Goal: Information Seeking & Learning: Learn about a topic

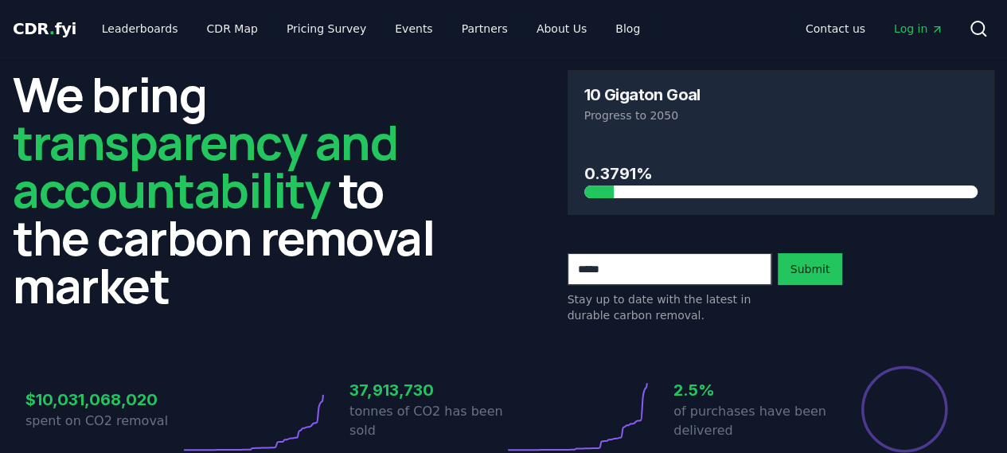
click at [912, 19] on link "Log in" at bounding box center [918, 28] width 75 height 29
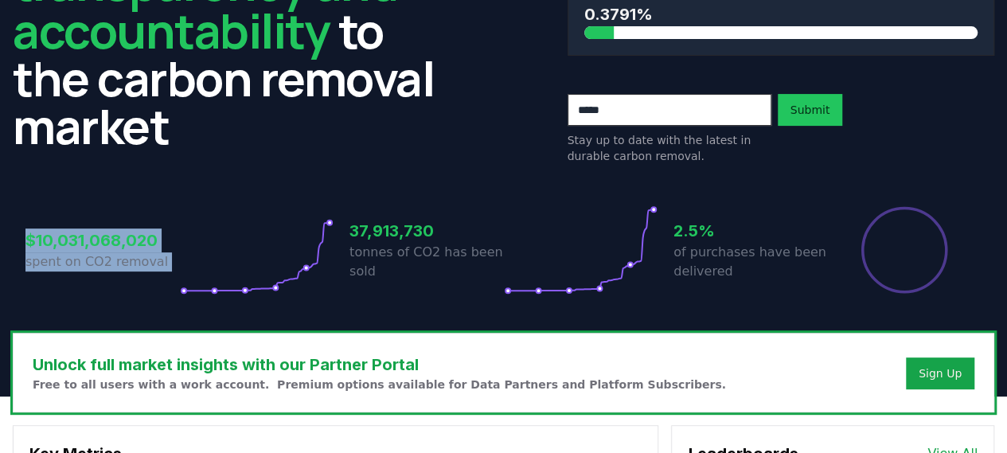
drag, startPoint x: 27, startPoint y: 238, endPoint x: 179, endPoint y: 233, distance: 152.1
click at [179, 233] on div "$10,031,068,020 spent on CO2 removal" at bounding box center [179, 249] width 308 height 89
click at [180, 233] on icon at bounding box center [257, 249] width 154 height 89
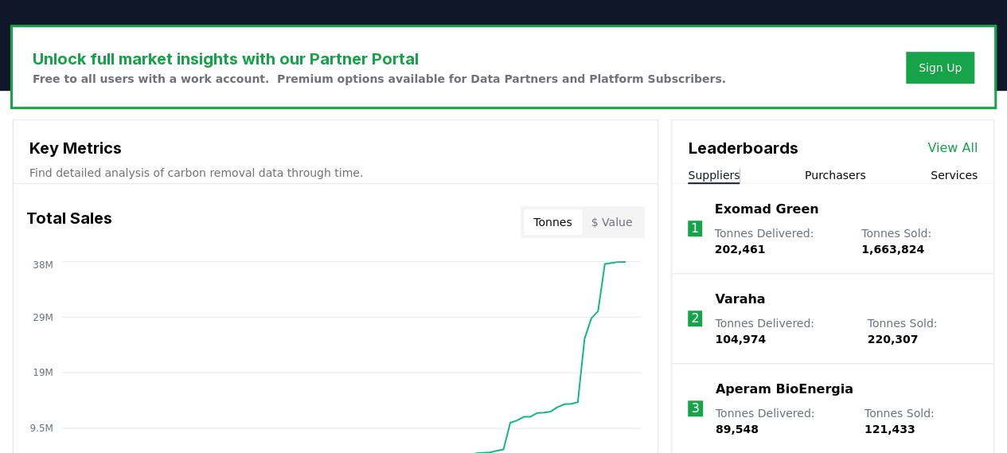
scroll to position [557, 0]
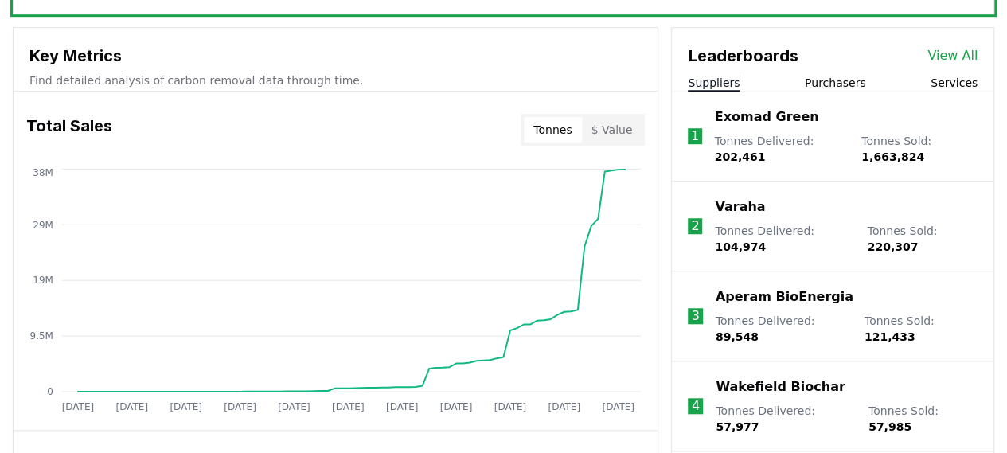
click at [604, 123] on button "$ Value" at bounding box center [612, 129] width 61 height 25
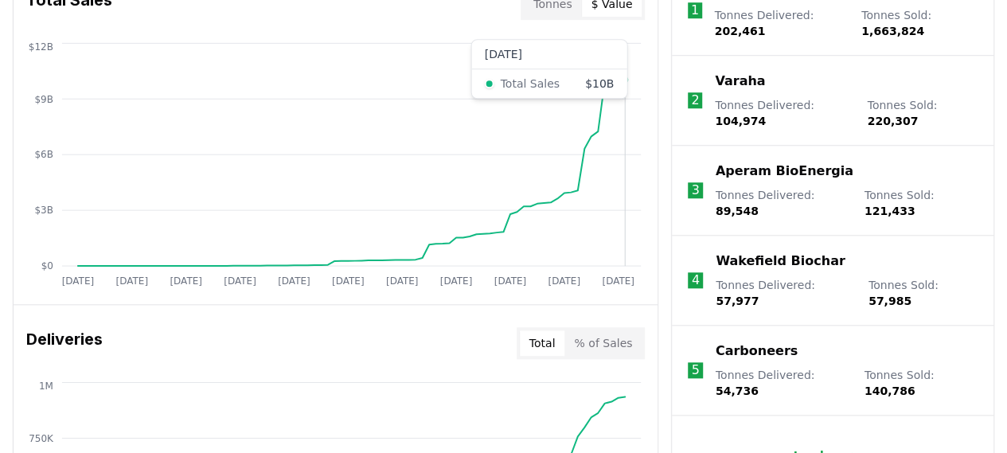
scroll to position [717, 0]
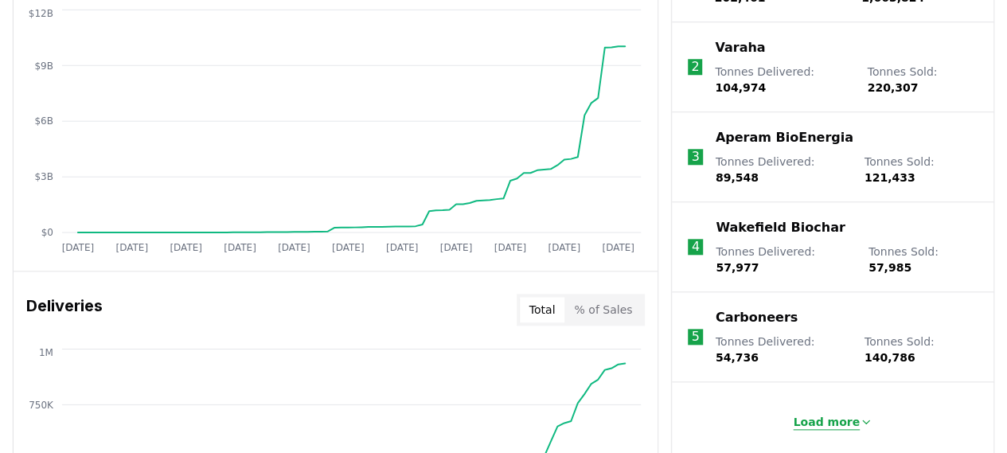
click at [830, 414] on p "Load more" at bounding box center [826, 422] width 67 height 16
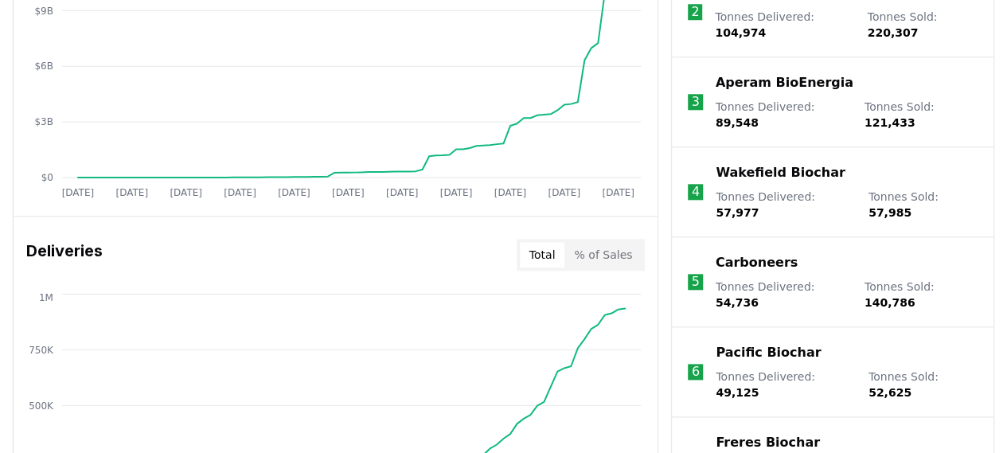
scroll to position [796, 0]
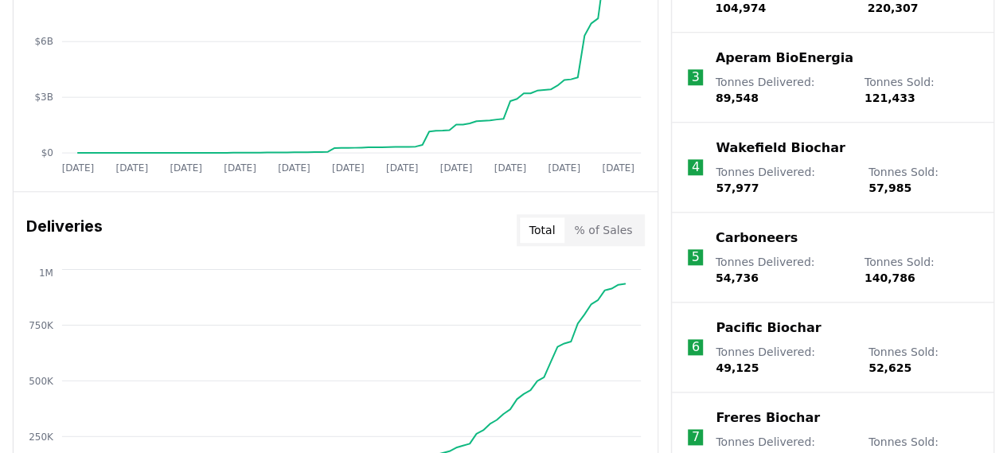
click at [741, 229] on p "Carboneers" at bounding box center [757, 238] width 82 height 19
click at [758, 49] on p "Aperam BioEnergia" at bounding box center [785, 58] width 138 height 19
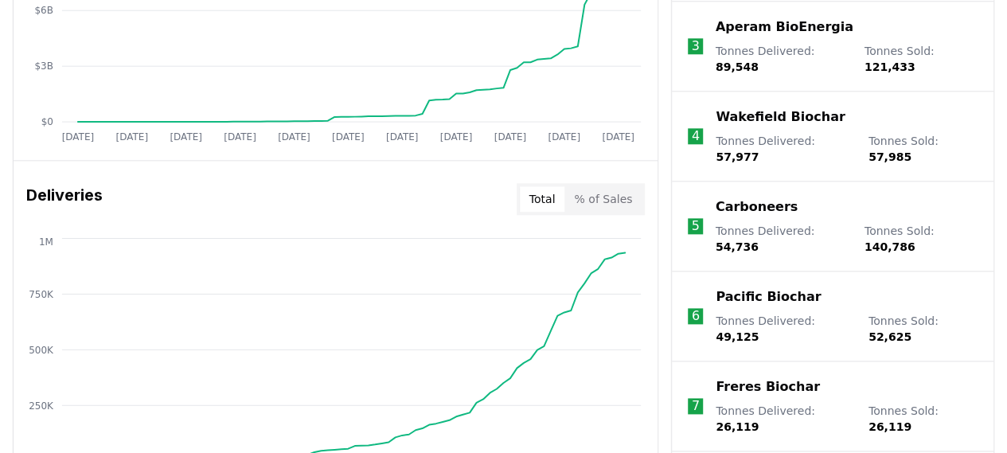
scroll to position [876, 0]
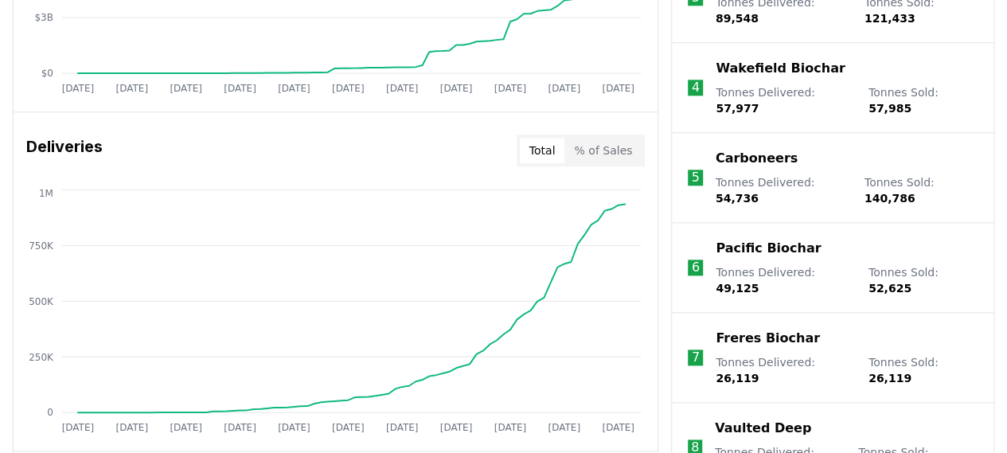
click at [771, 329] on p "Freres Biochar" at bounding box center [768, 338] width 104 height 19
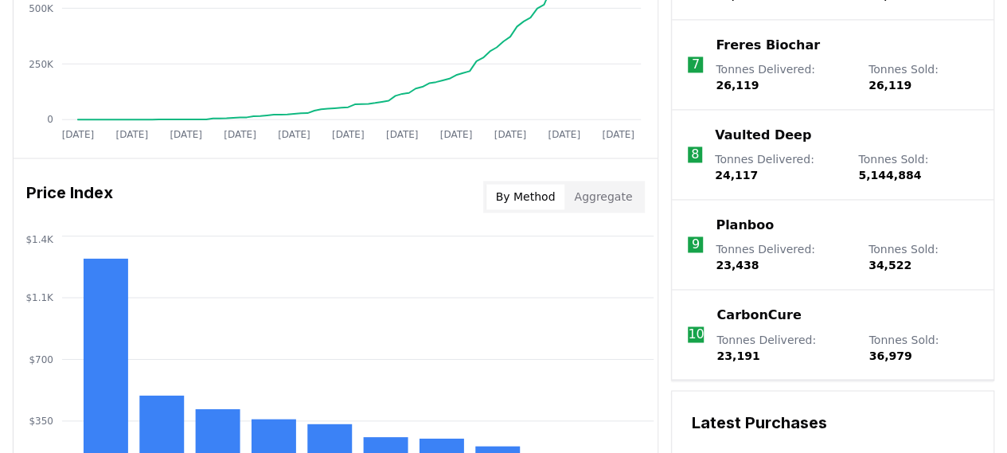
scroll to position [1194, 0]
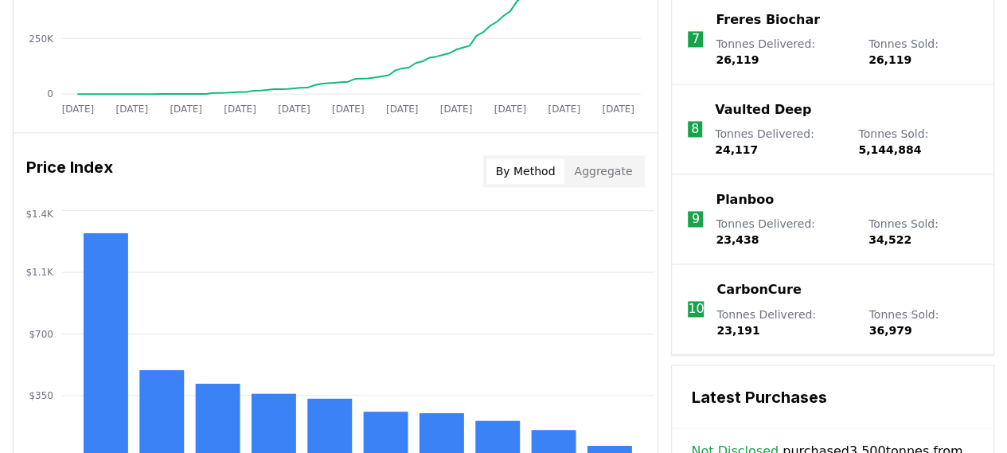
click at [742, 280] on p "CarbonCure" at bounding box center [759, 289] width 84 height 19
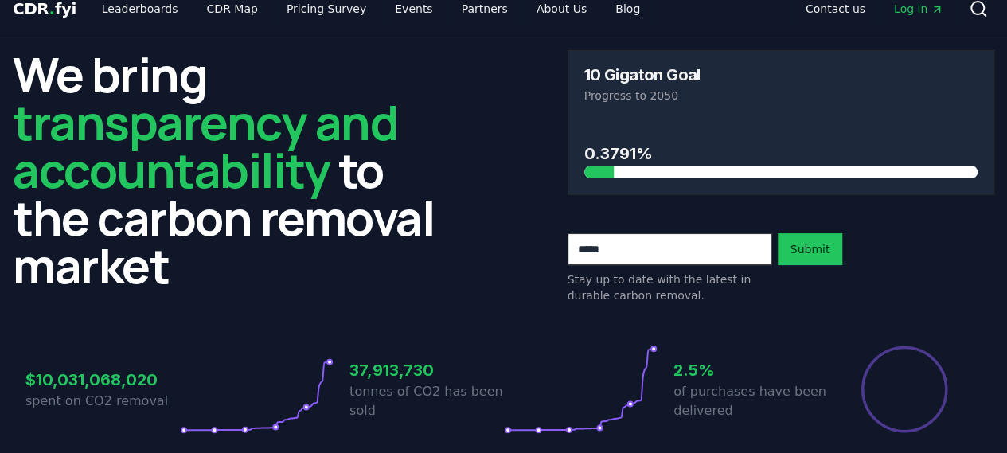
scroll to position [0, 0]
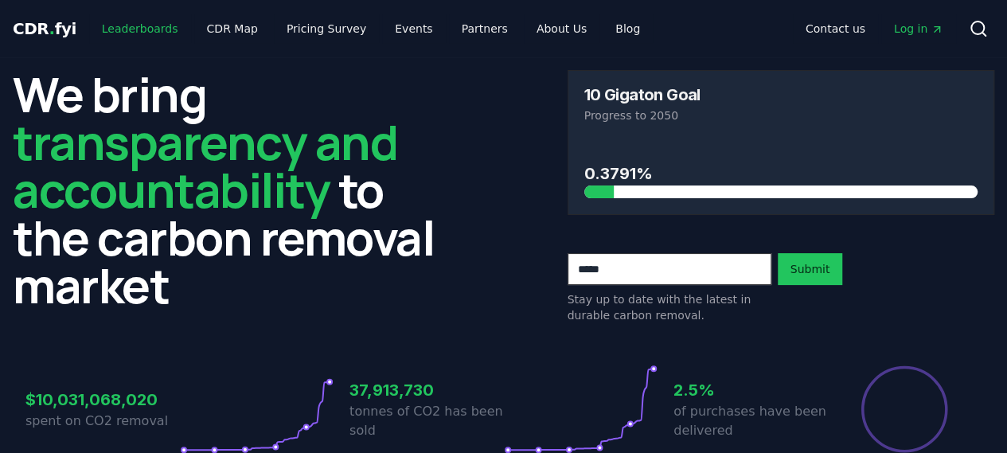
click at [158, 34] on link "Leaderboards" at bounding box center [140, 28] width 102 height 29
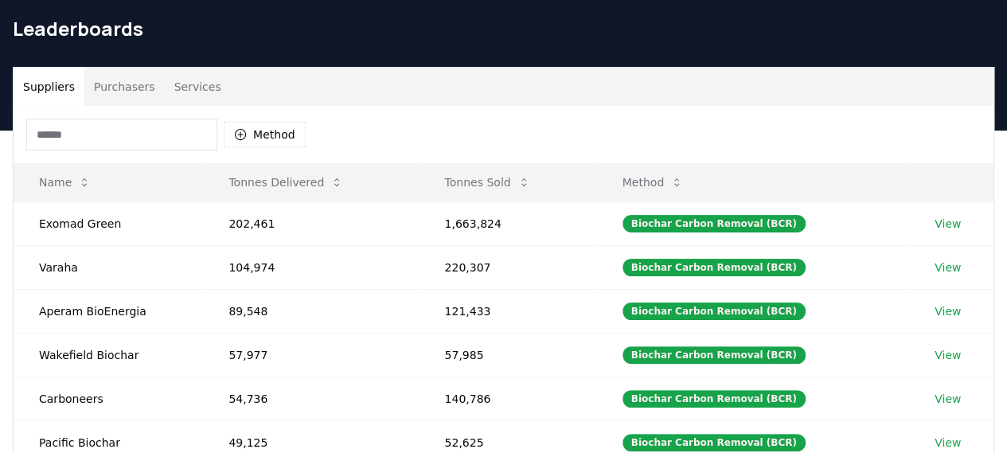
scroll to position [80, 0]
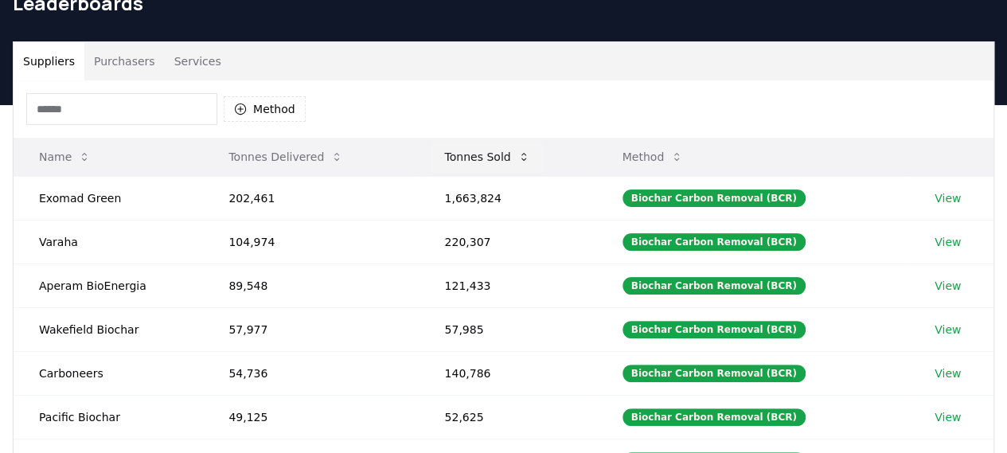
click at [522, 155] on icon at bounding box center [524, 156] width 13 height 13
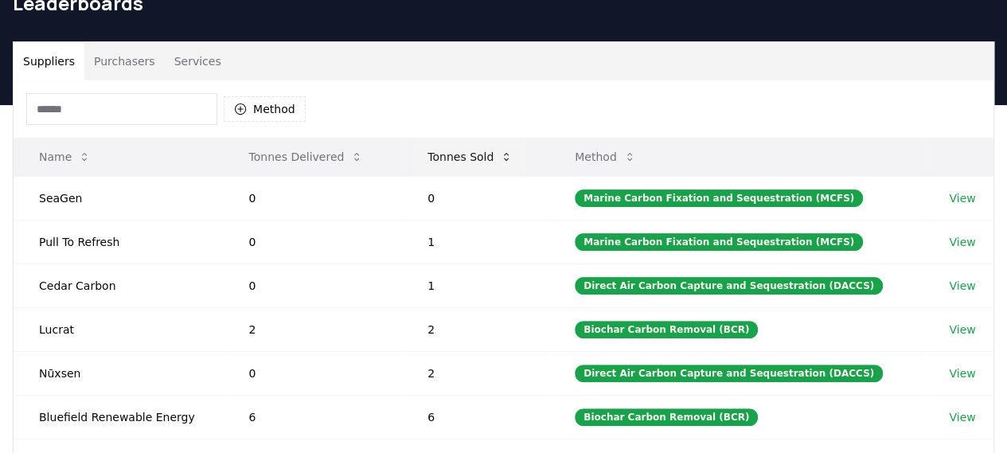
click at [507, 157] on icon at bounding box center [506, 156] width 13 height 13
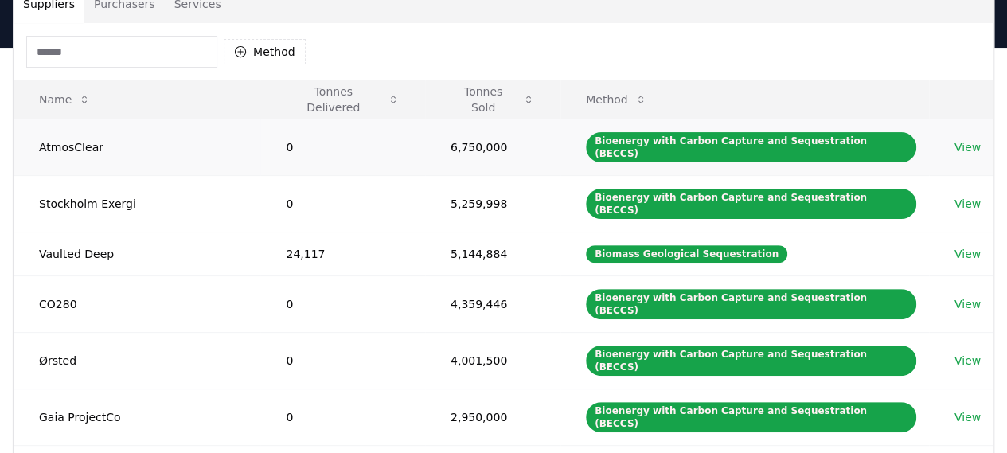
scroll to position [159, 0]
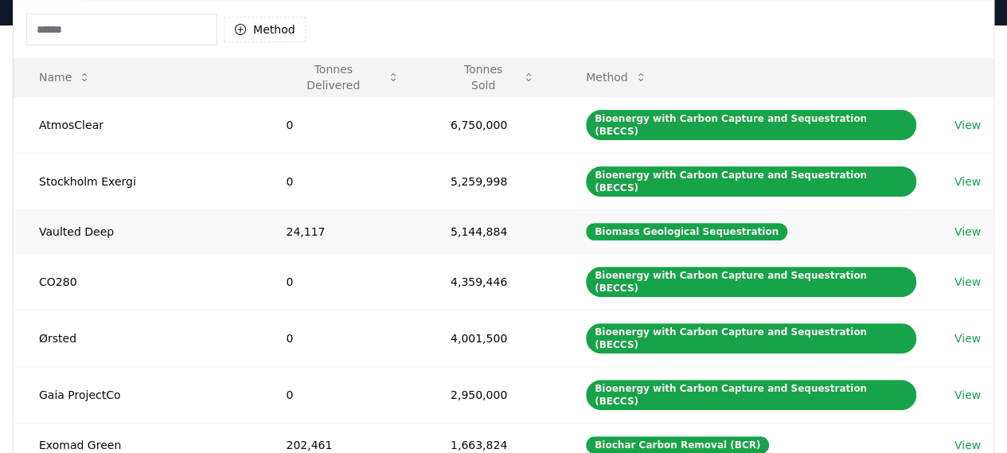
click at [965, 224] on link "View" at bounding box center [968, 232] width 26 height 16
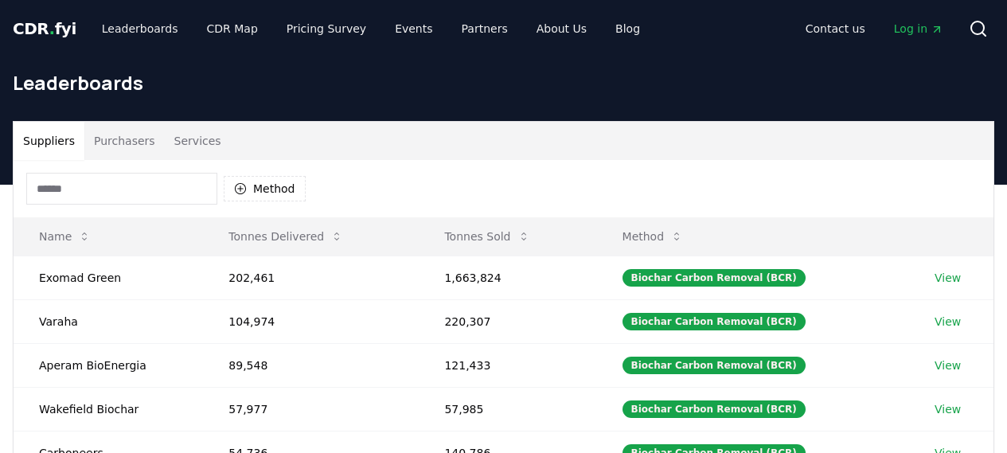
scroll to position [159, 0]
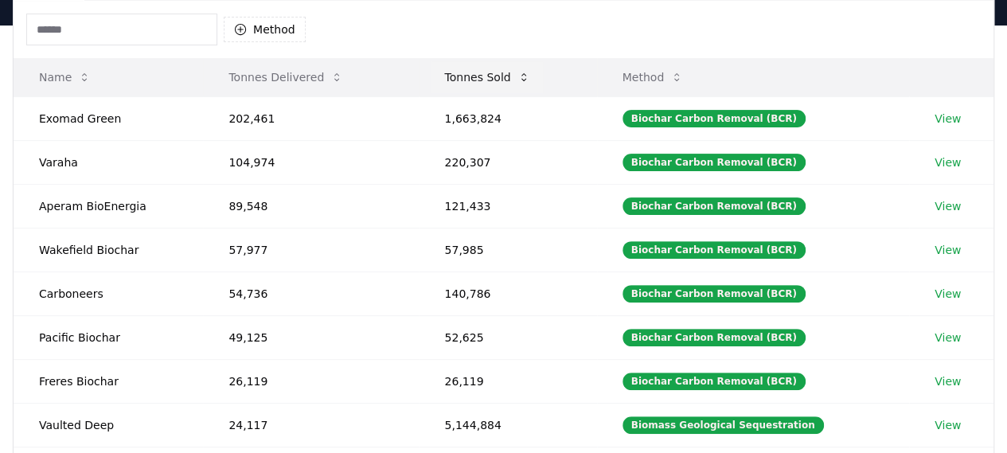
click at [522, 80] on icon at bounding box center [524, 77] width 13 height 13
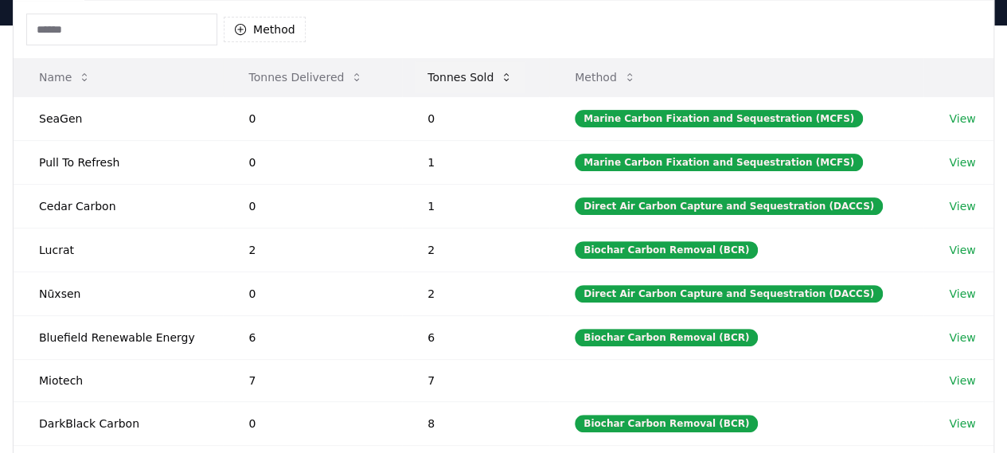
click at [512, 80] on icon at bounding box center [506, 77] width 13 height 13
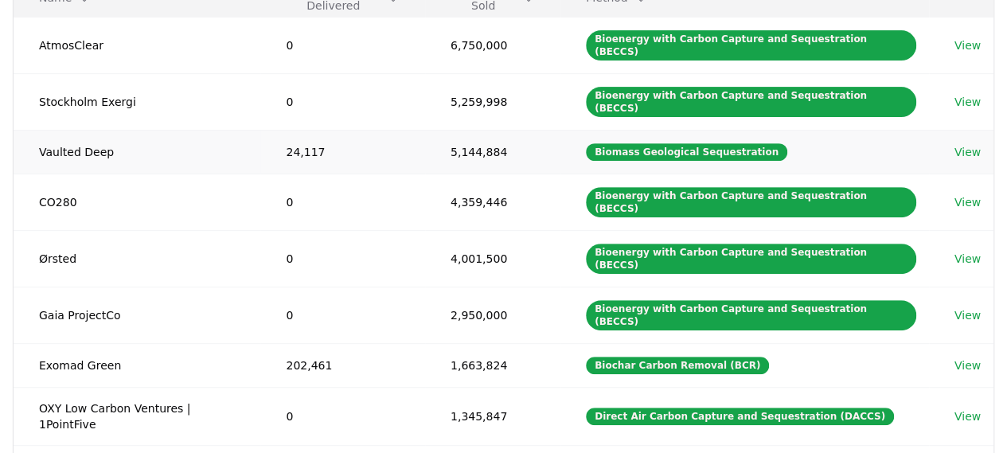
scroll to position [318, 0]
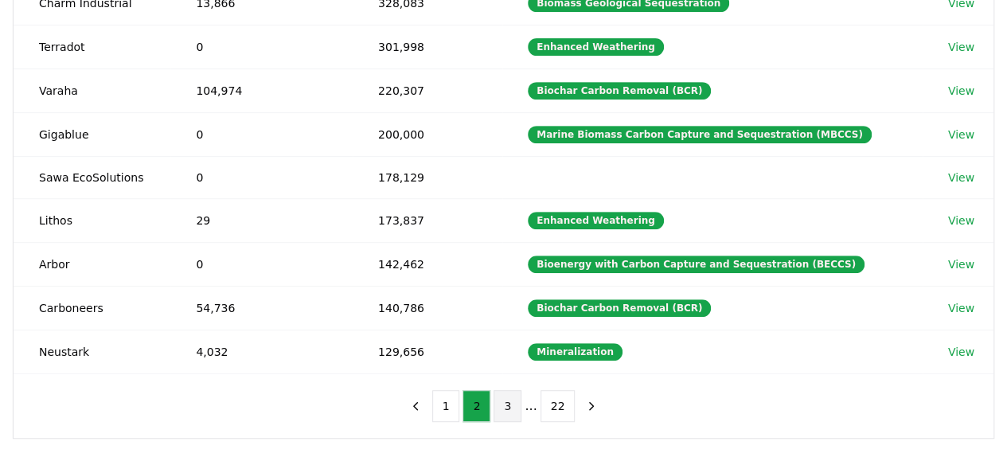
click at [506, 407] on button "3" at bounding box center [508, 406] width 28 height 32
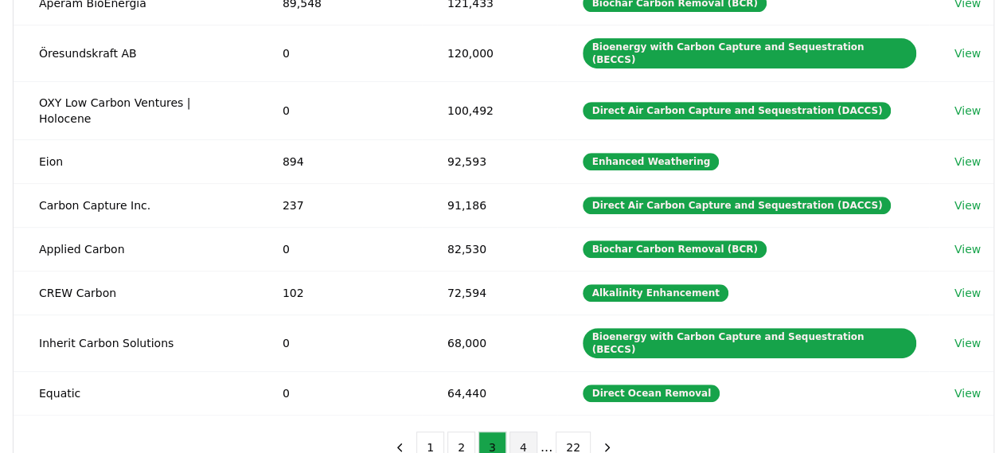
click at [514, 432] on button "4" at bounding box center [524, 448] width 28 height 32
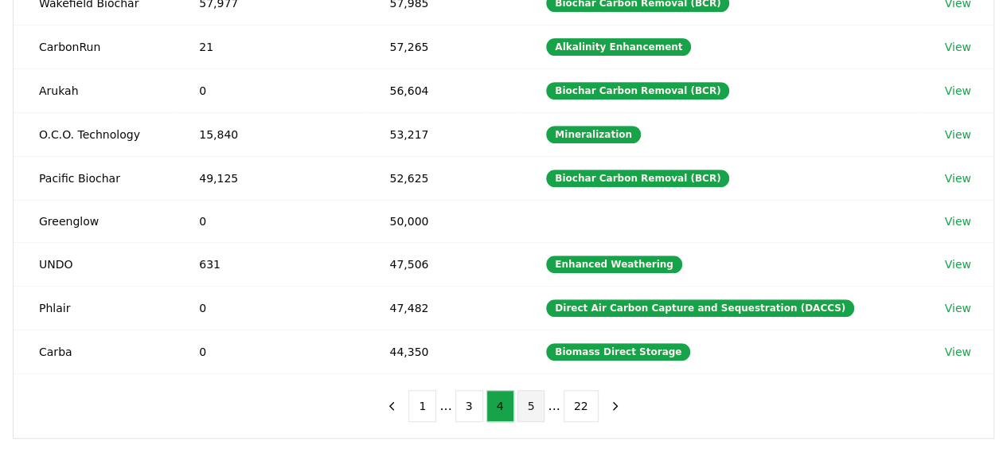
click at [525, 390] on button "5" at bounding box center [532, 406] width 28 height 32
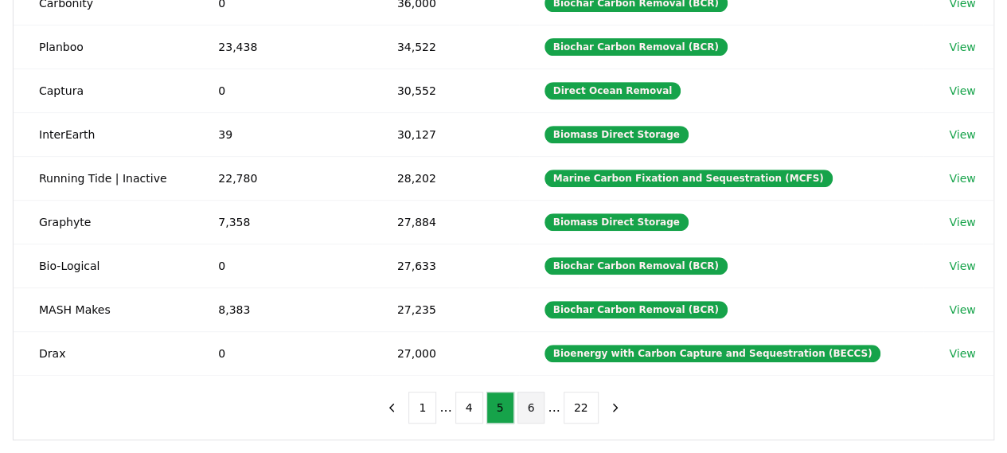
click at [533, 392] on button "6" at bounding box center [532, 408] width 28 height 32
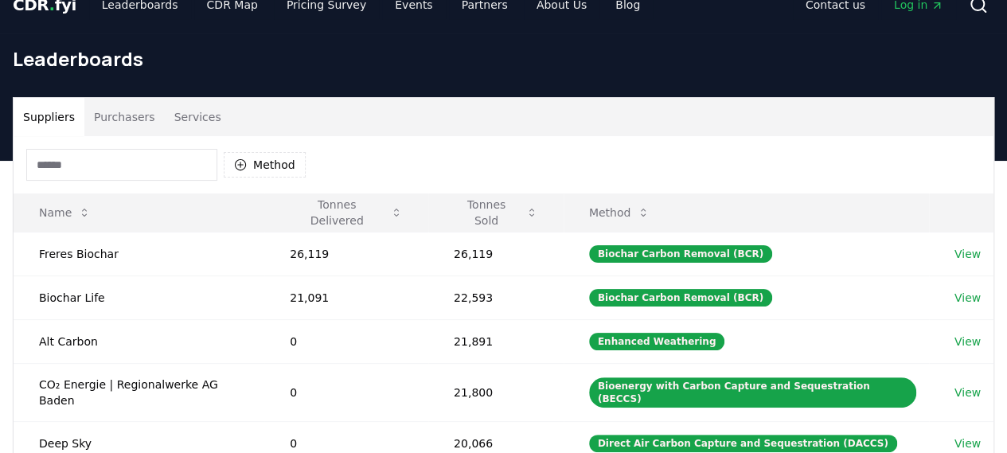
scroll to position [0, 0]
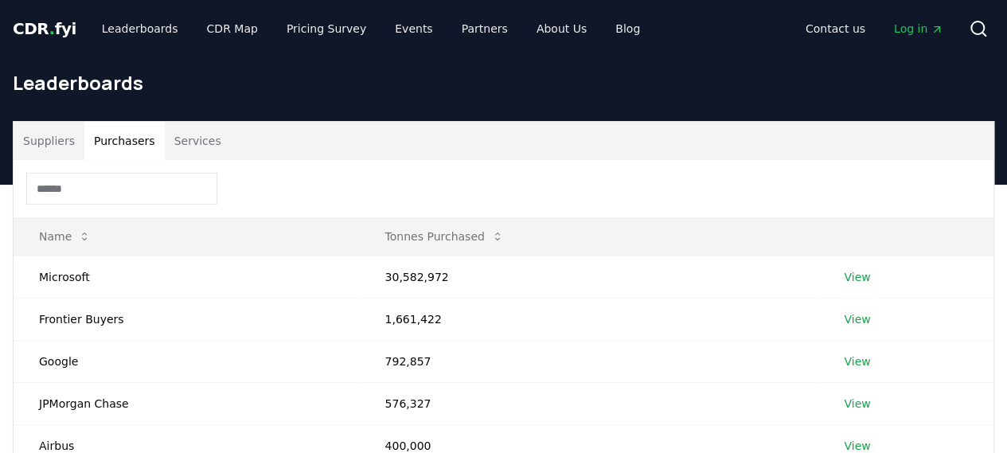
click at [147, 131] on button "Purchasers" at bounding box center [124, 141] width 80 height 38
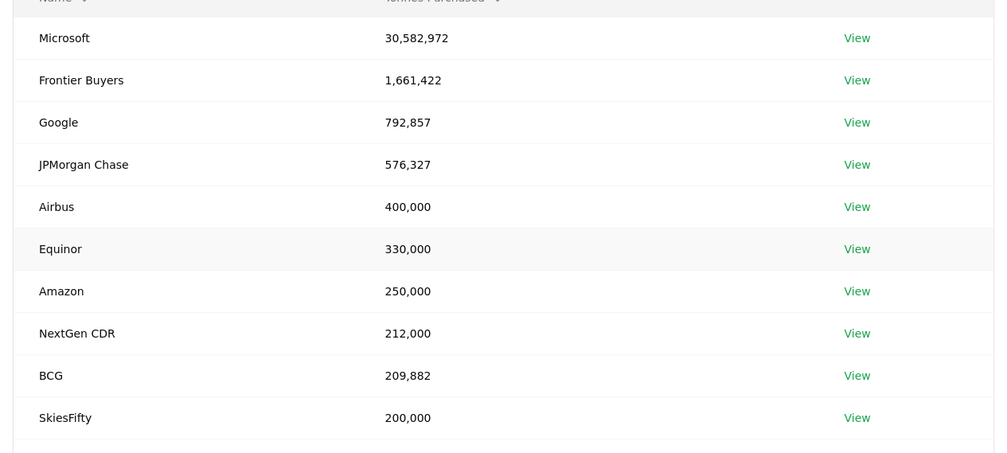
scroll to position [398, 0]
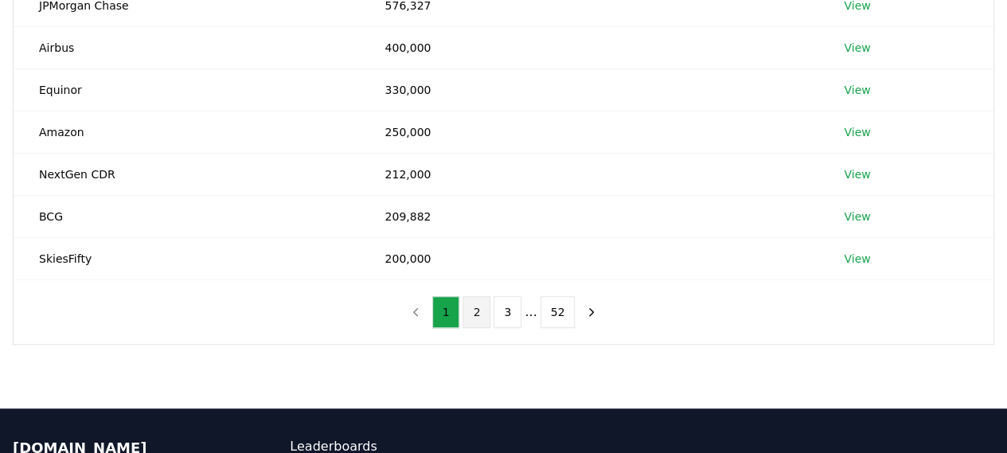
click at [481, 303] on button "2" at bounding box center [477, 312] width 28 height 32
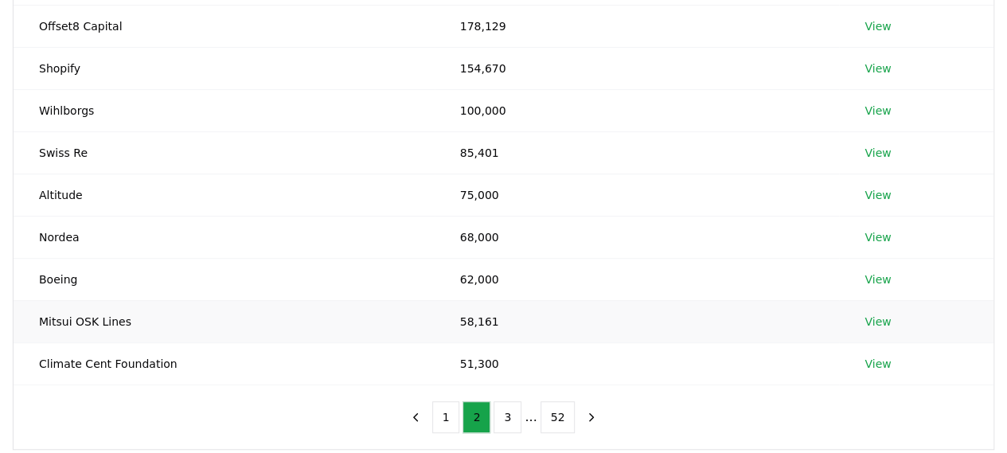
scroll to position [318, 0]
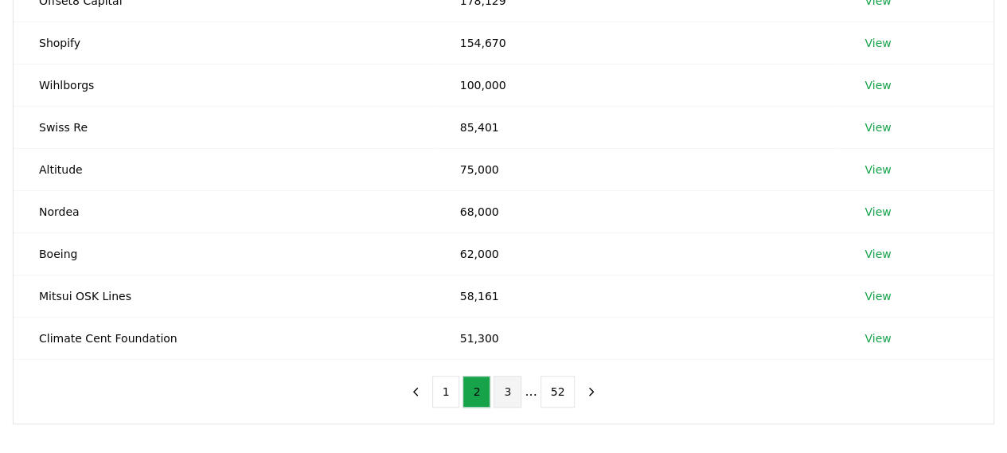
click at [510, 391] on button "3" at bounding box center [508, 392] width 28 height 32
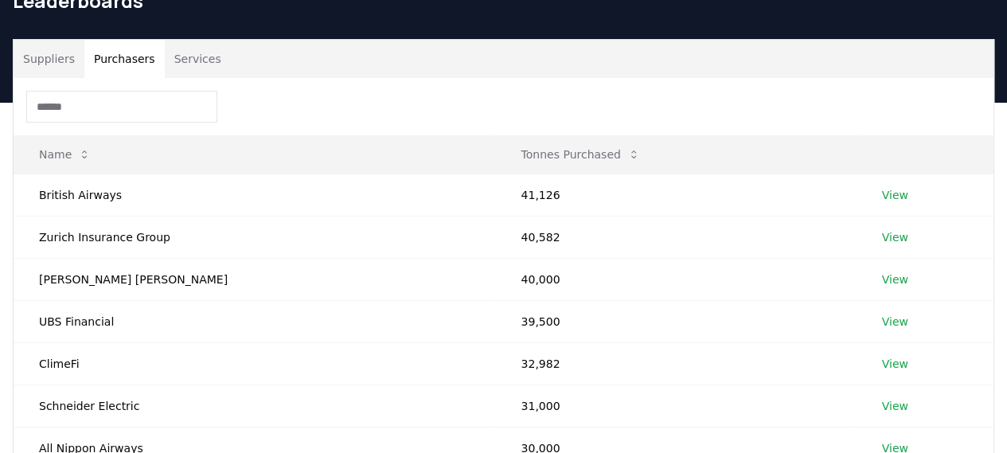
scroll to position [80, 0]
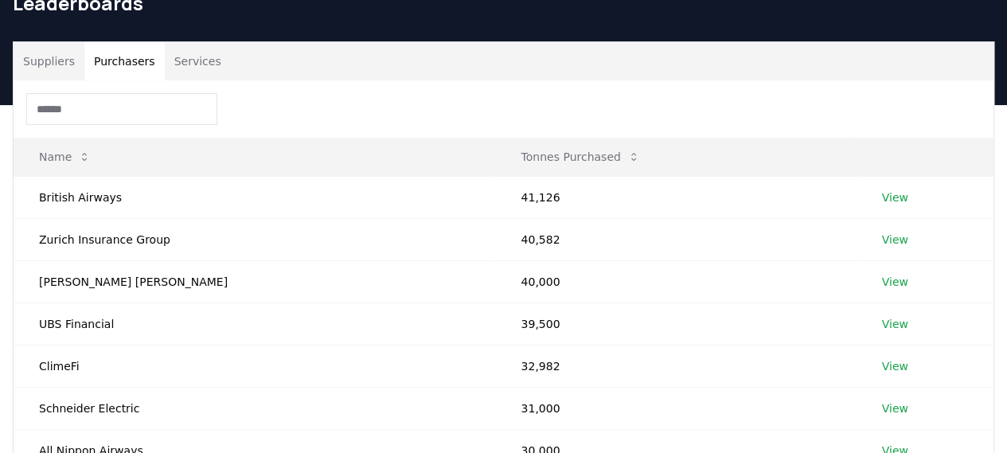
click at [183, 58] on button "Services" at bounding box center [198, 61] width 66 height 38
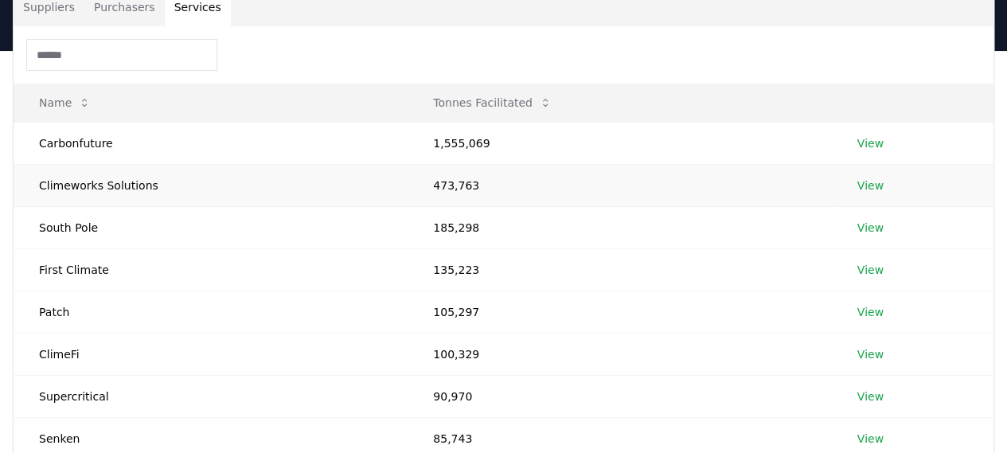
scroll to position [159, 0]
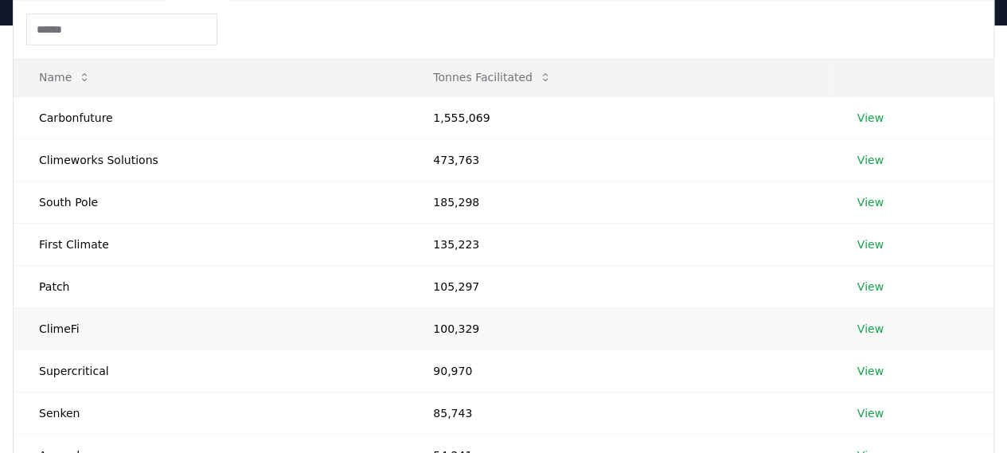
click at [860, 329] on link "View" at bounding box center [870, 329] width 26 height 16
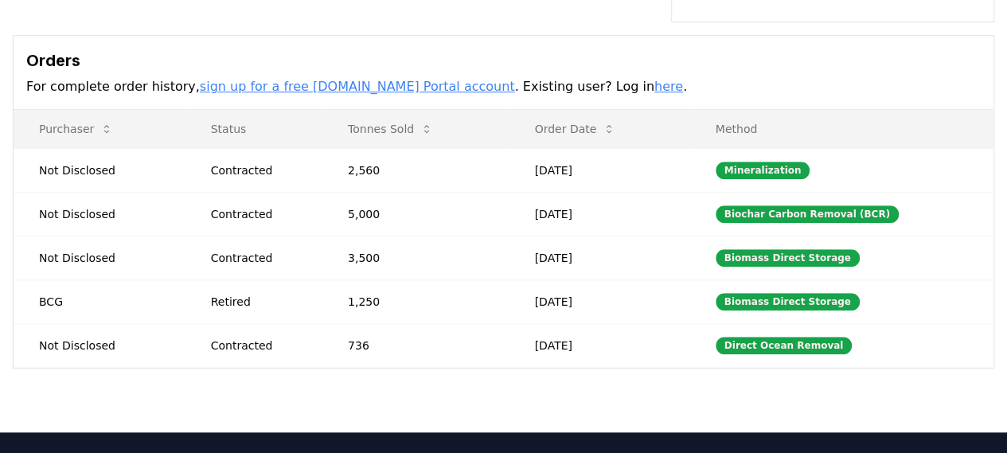
scroll to position [478, 0]
